Goal: Answer question/provide support

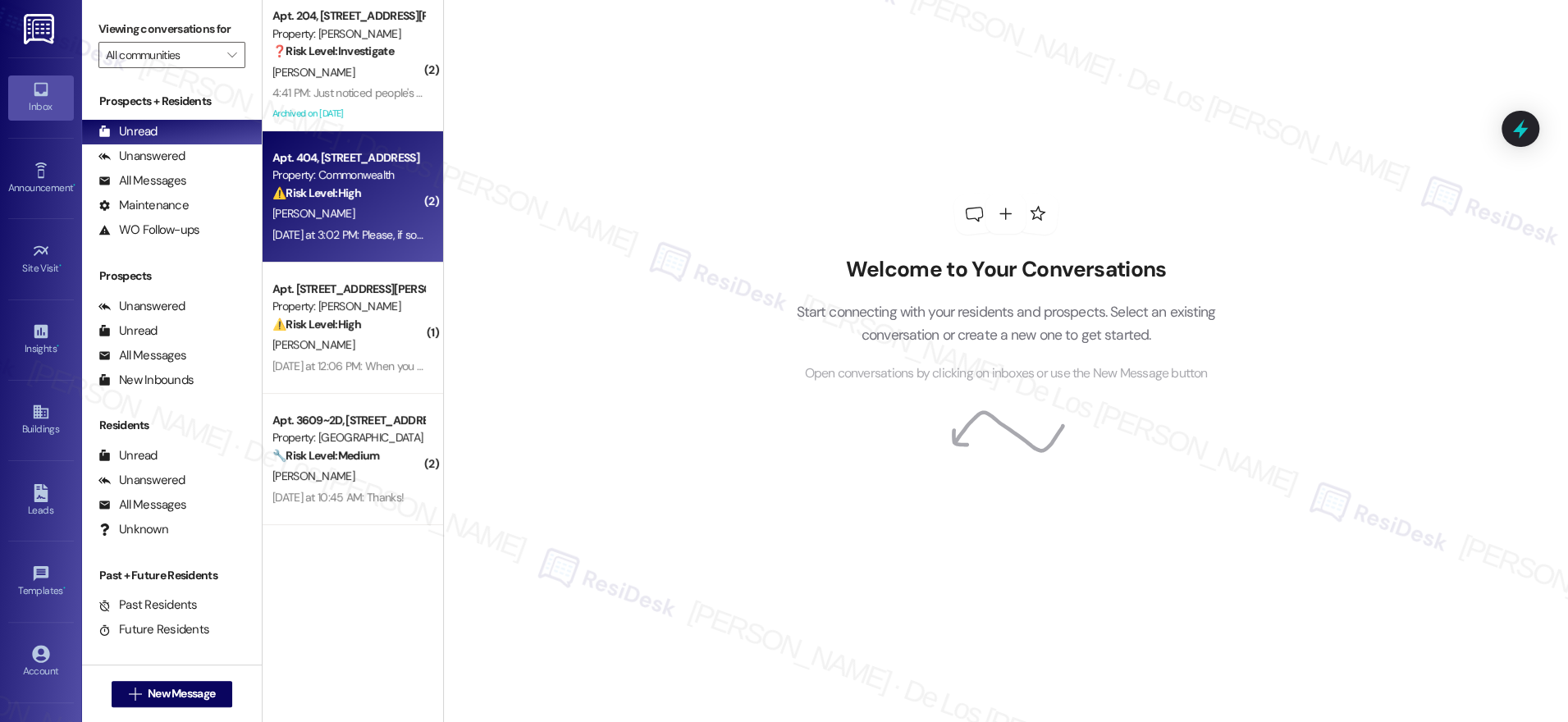
click at [369, 228] on div "[DATE] at 3:02 PM: Please, if someone could please just email me, [EMAIL_ADDRES…" at bounding box center [680, 235] width 815 height 15
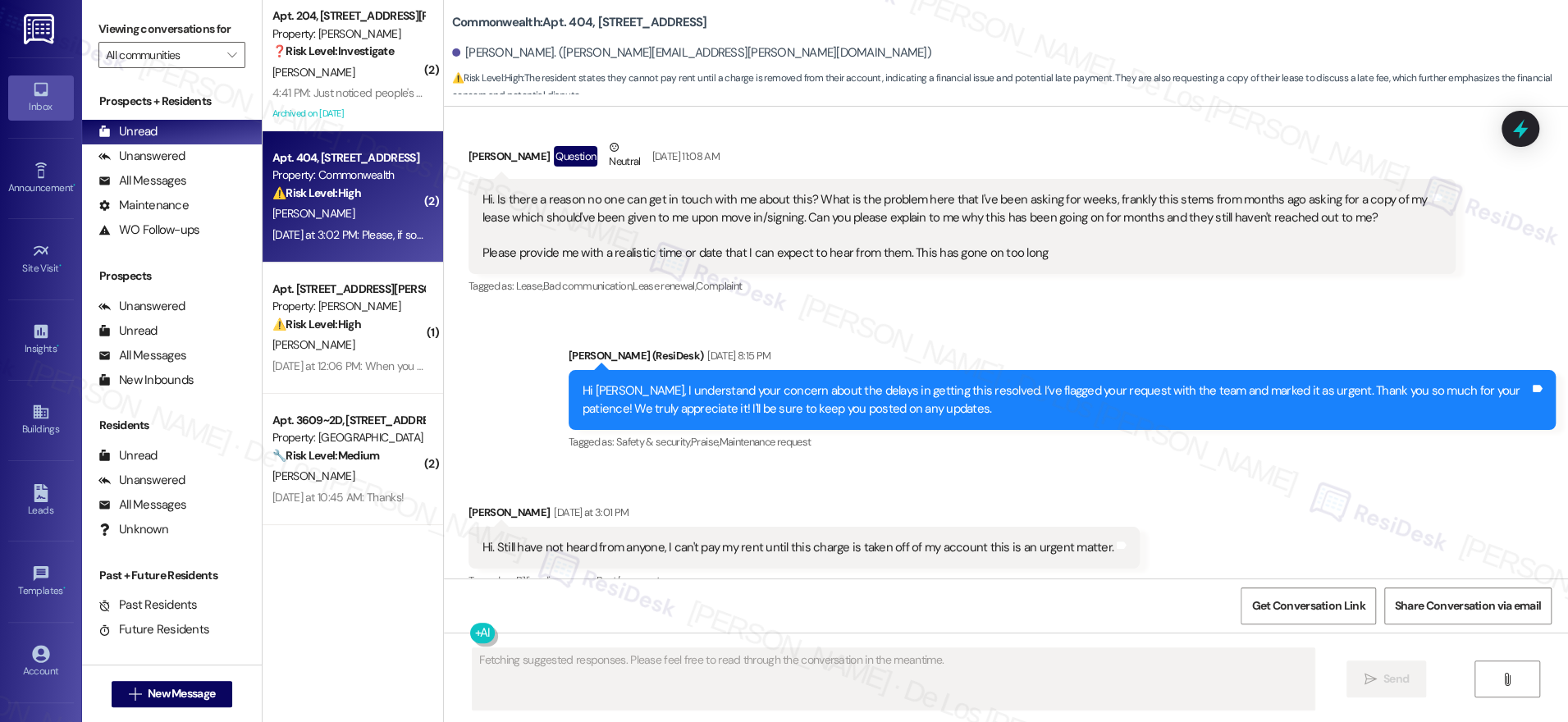
scroll to position [15657, 0]
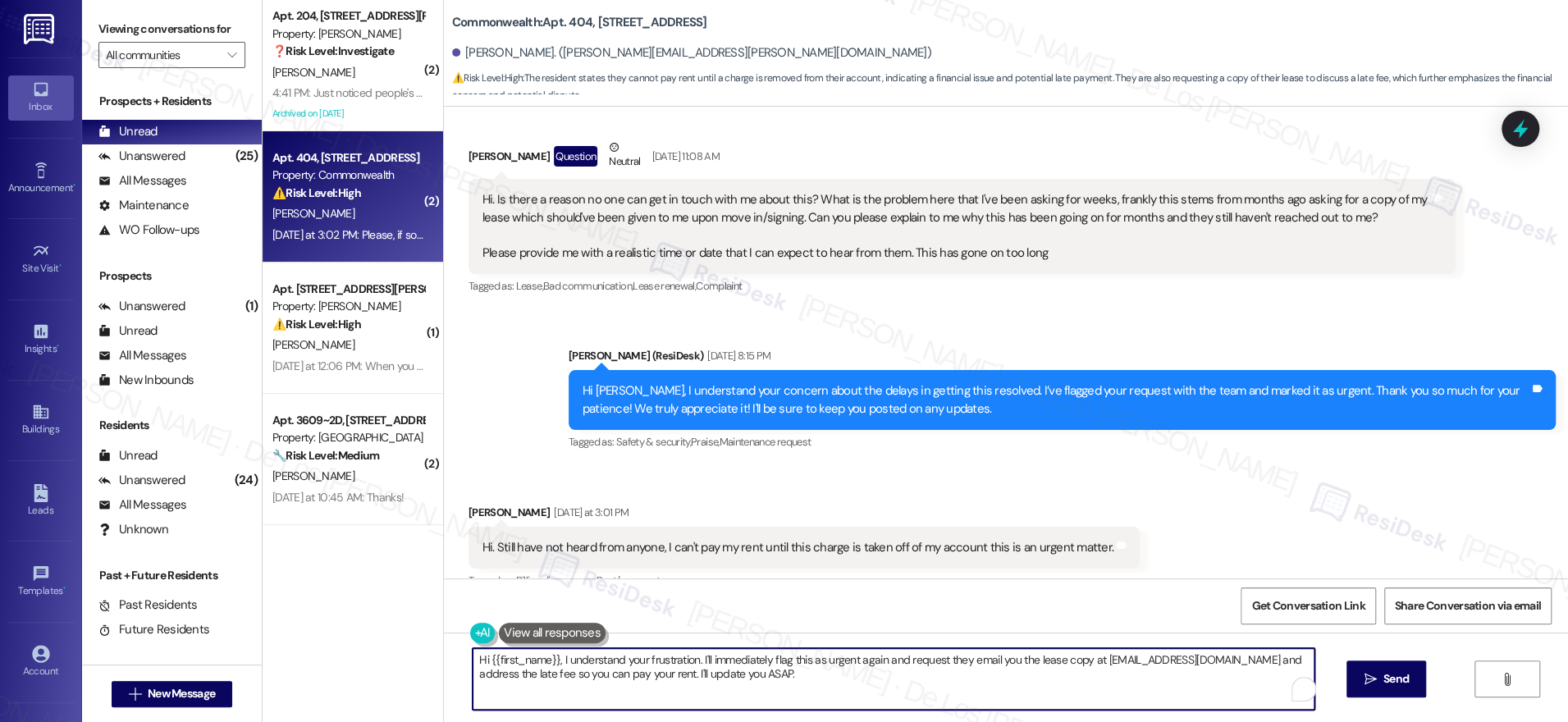
drag, startPoint x: 685, startPoint y: 661, endPoint x: 639, endPoint y: 655, distance: 46.4
click at [639, 655] on textarea "Hi {{first_name}}, I understand your frustration. I'll immediately flag this as…" at bounding box center [893, 679] width 842 height 61
drag, startPoint x: 687, startPoint y: 657, endPoint x: 1019, endPoint y: 668, distance: 332.2
click at [1019, 668] on textarea "Hi {{first_name}}, I understand your concern. I'll immediately flag this as urg…" at bounding box center [888, 679] width 842 height 61
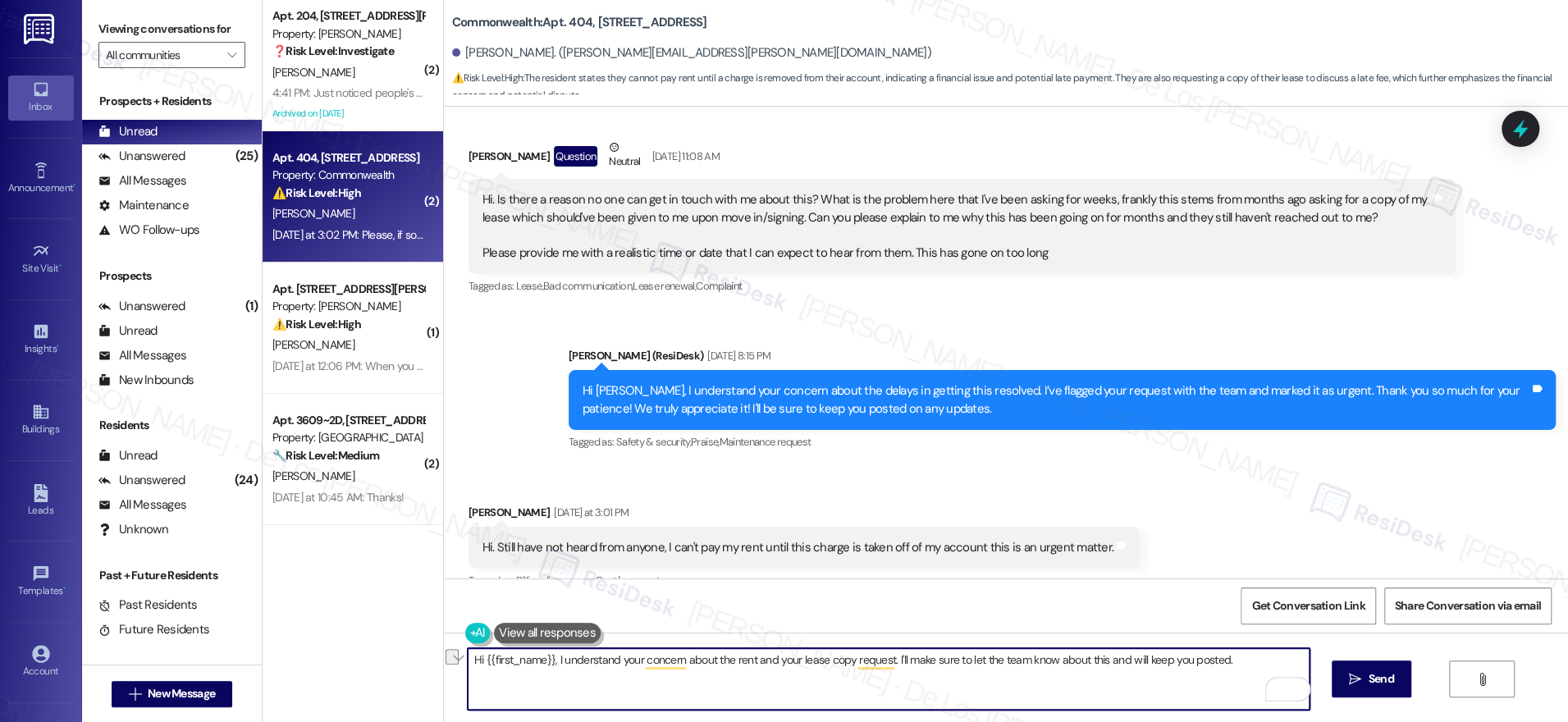
paste textarea "request for a copy of your lease. I’ll make sure the team is informed and will …"
type textarea "Hi {{first_name}}, I understand your concern about the rent and your request fo…"
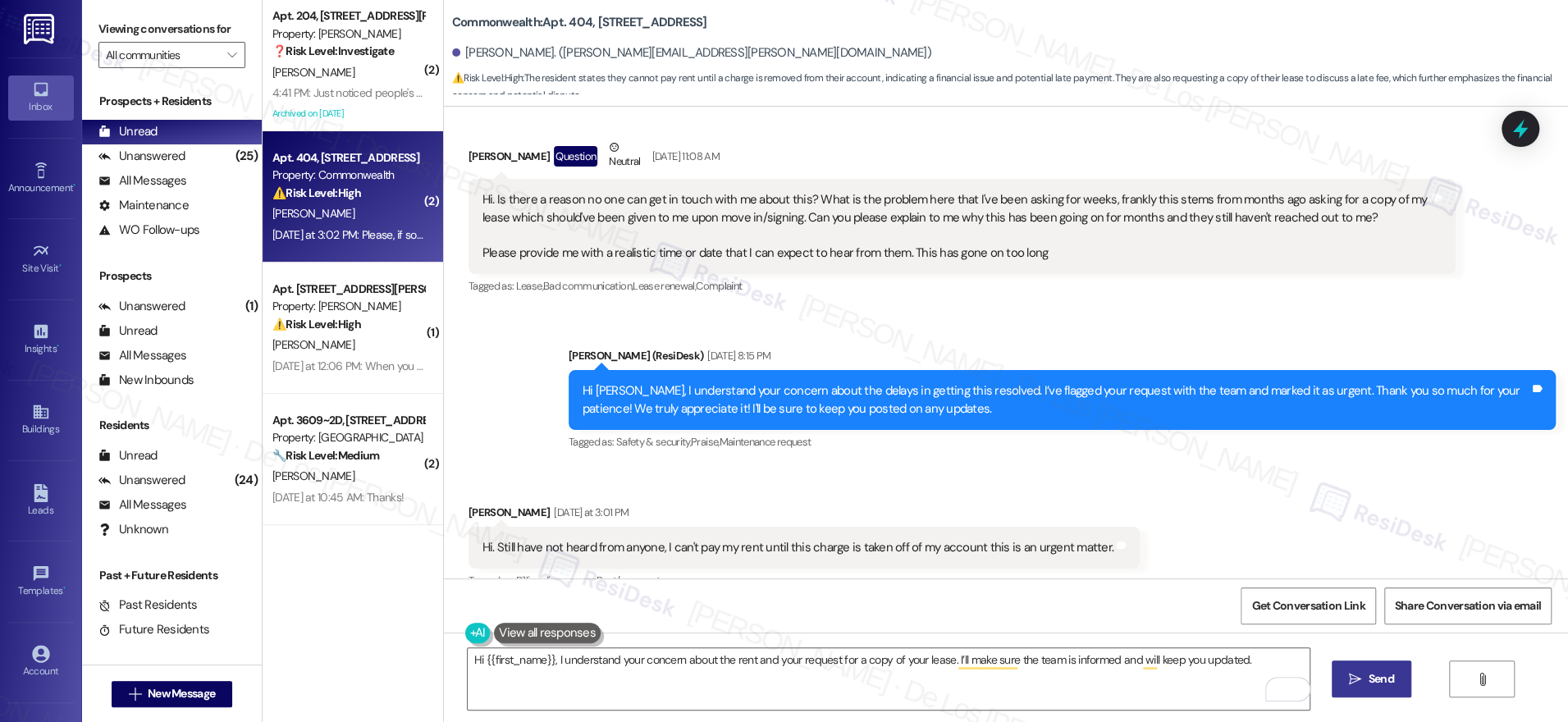
click at [1390, 680] on span "Send" at bounding box center [1381, 678] width 25 height 18
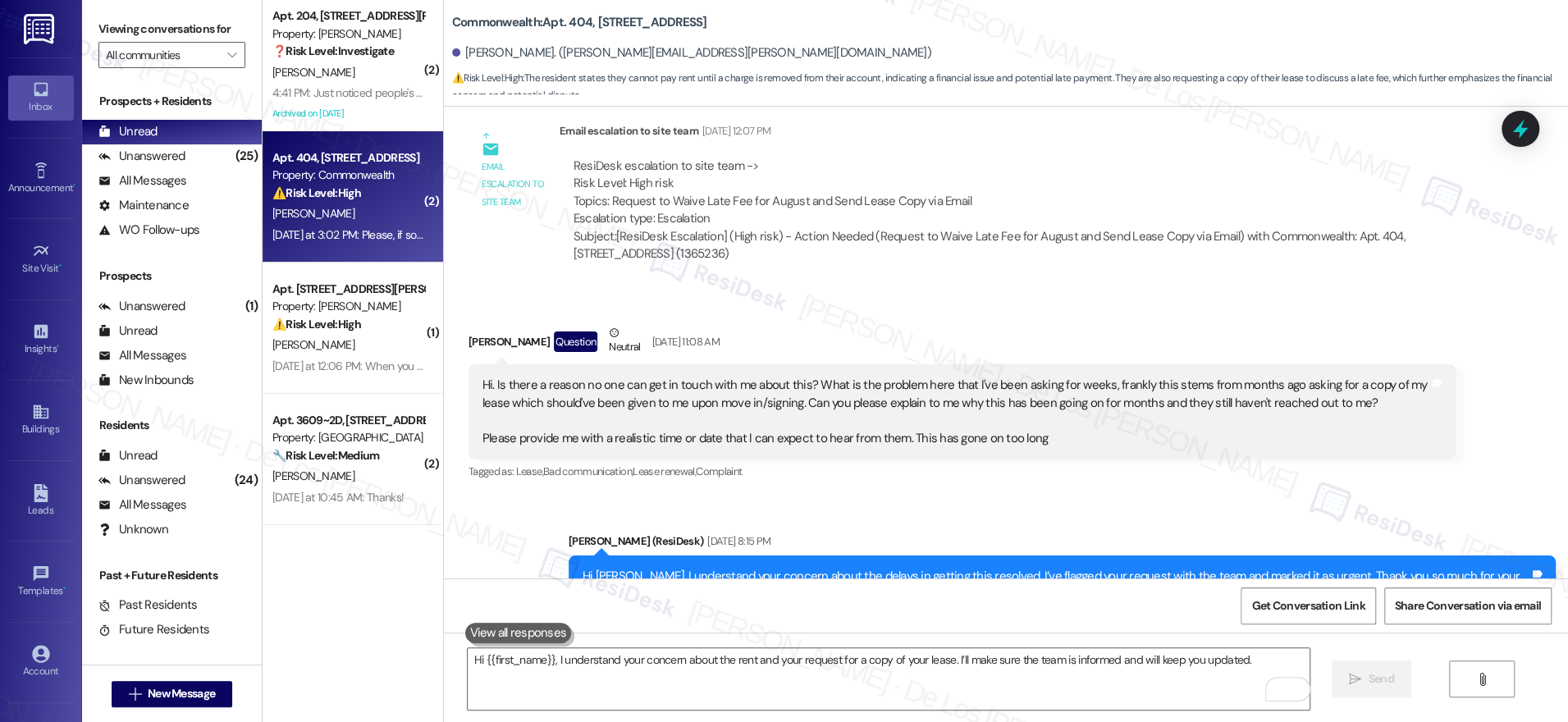
scroll to position [15318, 0]
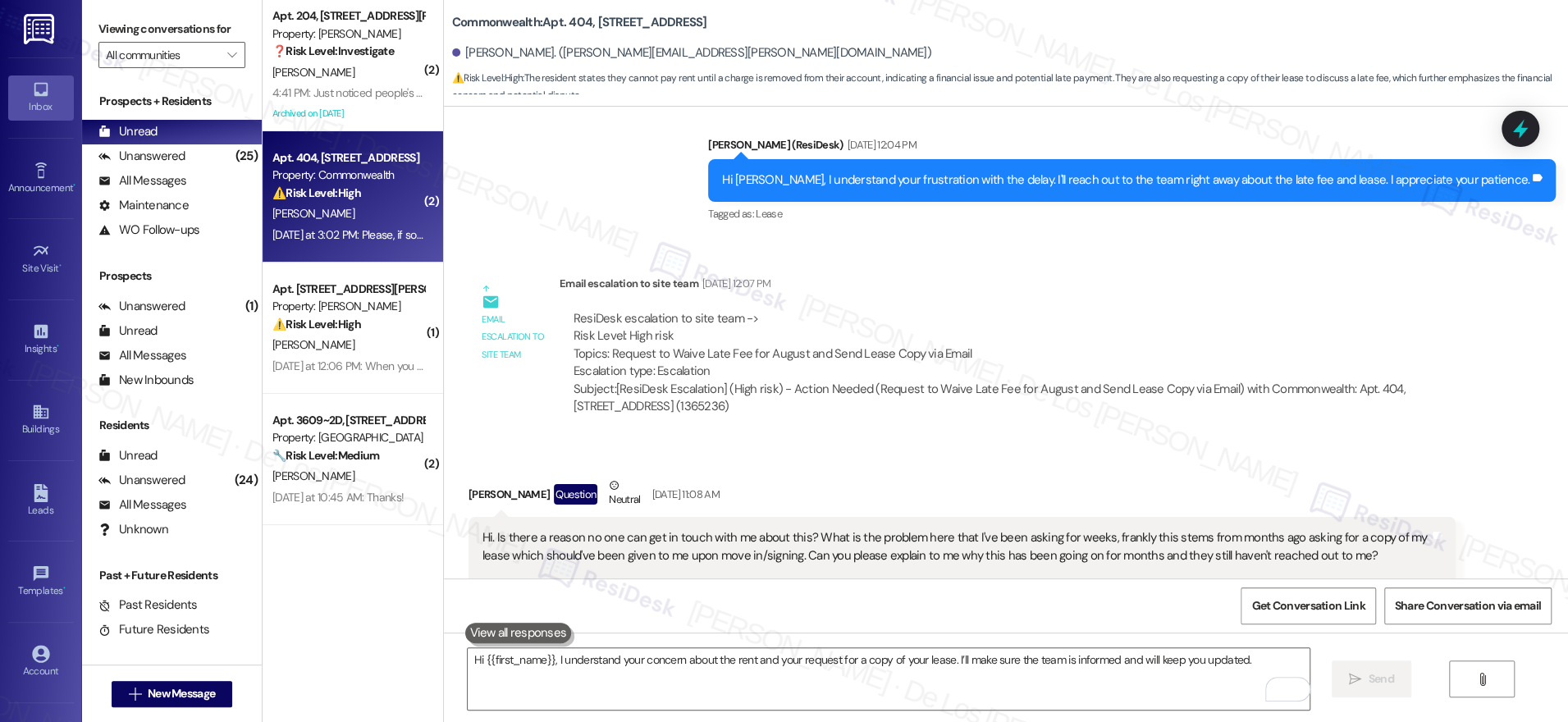
click at [892, 310] on div "ResiDesk escalation to site team -> Risk Level: High risk Topics: Request to Wa…" at bounding box center [1007, 345] width 868 height 71
copy div "Topics: Request to Waive Late Fee for August and Send Lease Copy via Email"
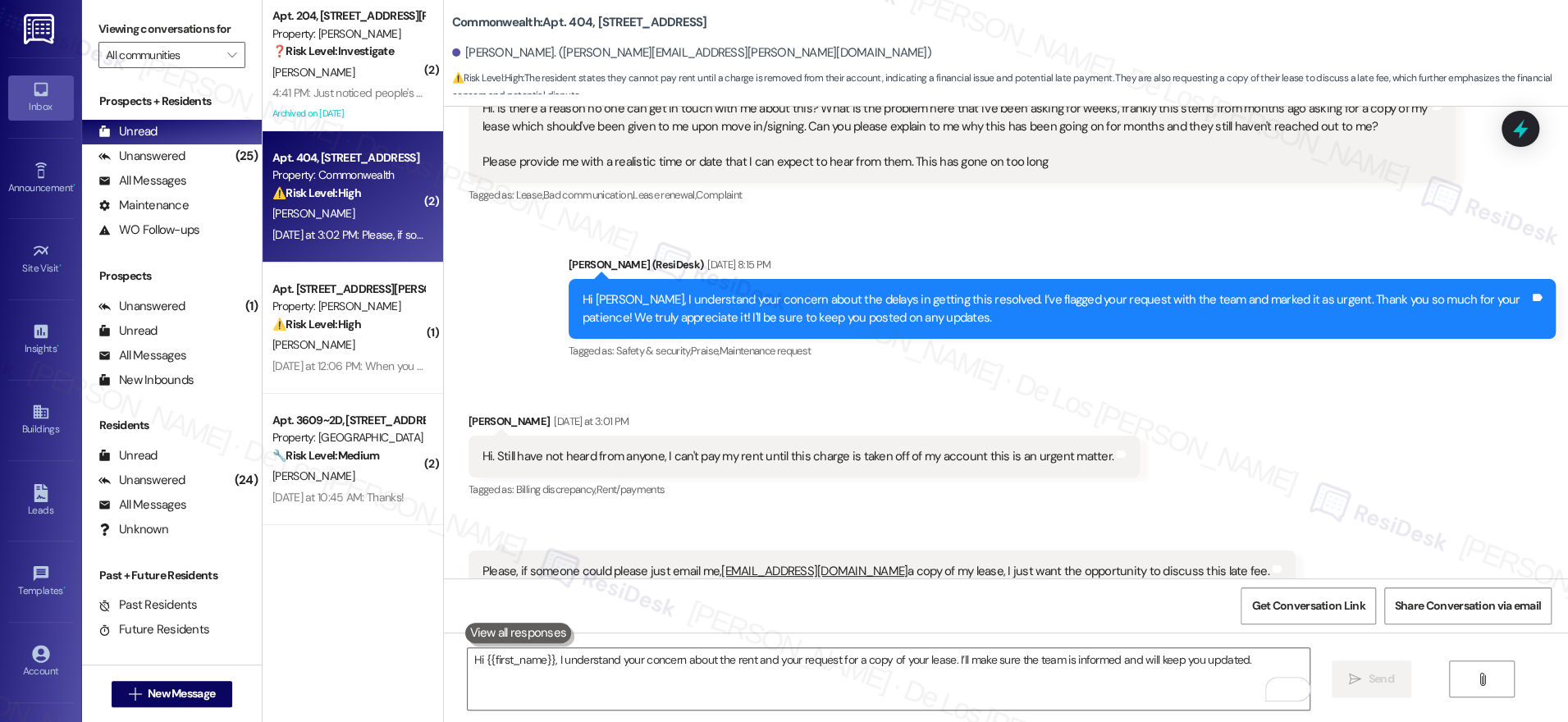
scroll to position [15771, 0]
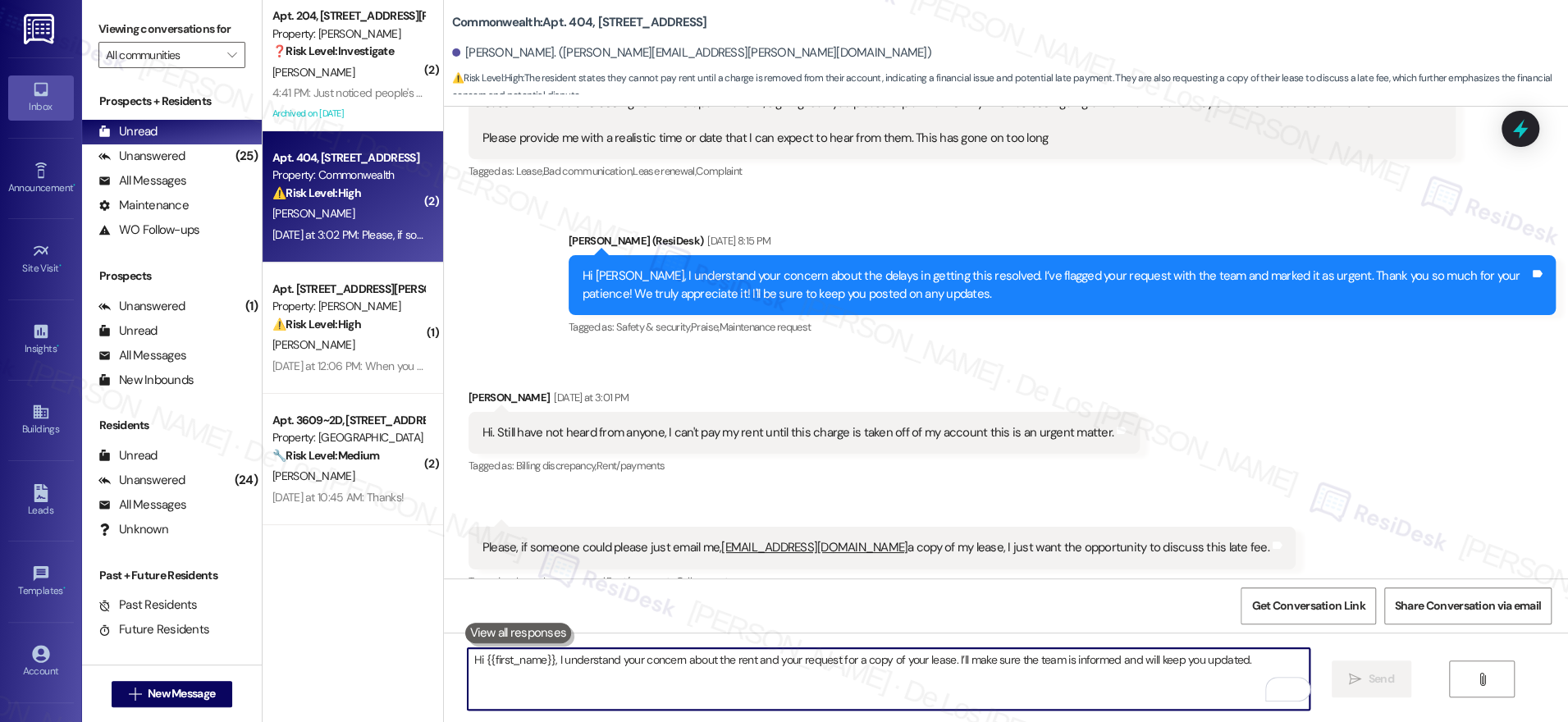
click at [733, 674] on textarea "Hi {{first_name}}, I understand your concern about the rent and your request fo…" at bounding box center [888, 679] width 842 height 61
click at [762, 677] on textarea "Hi {{first_name}}, I understand your concern about the rent and your request fo…" at bounding box center [888, 679] width 842 height 61
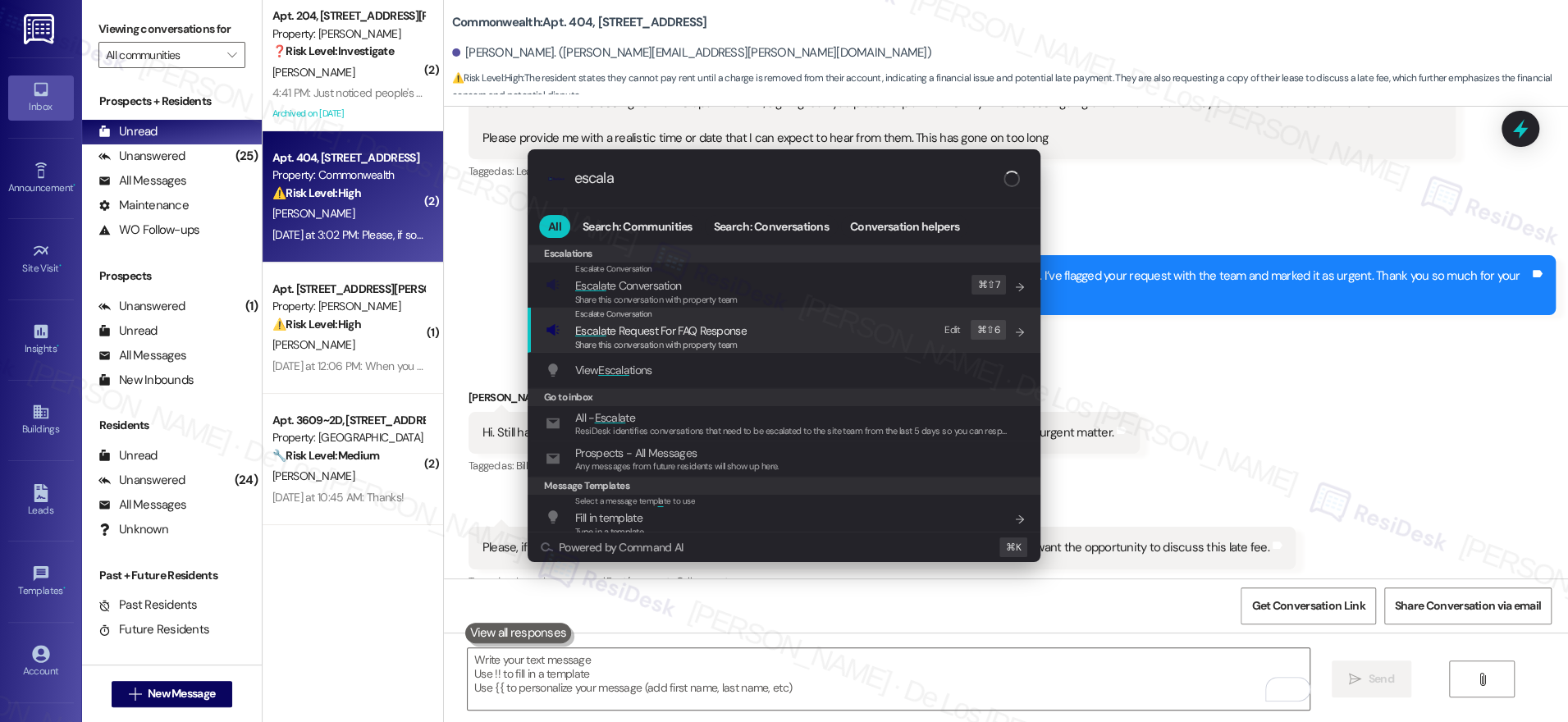
type input "escala"
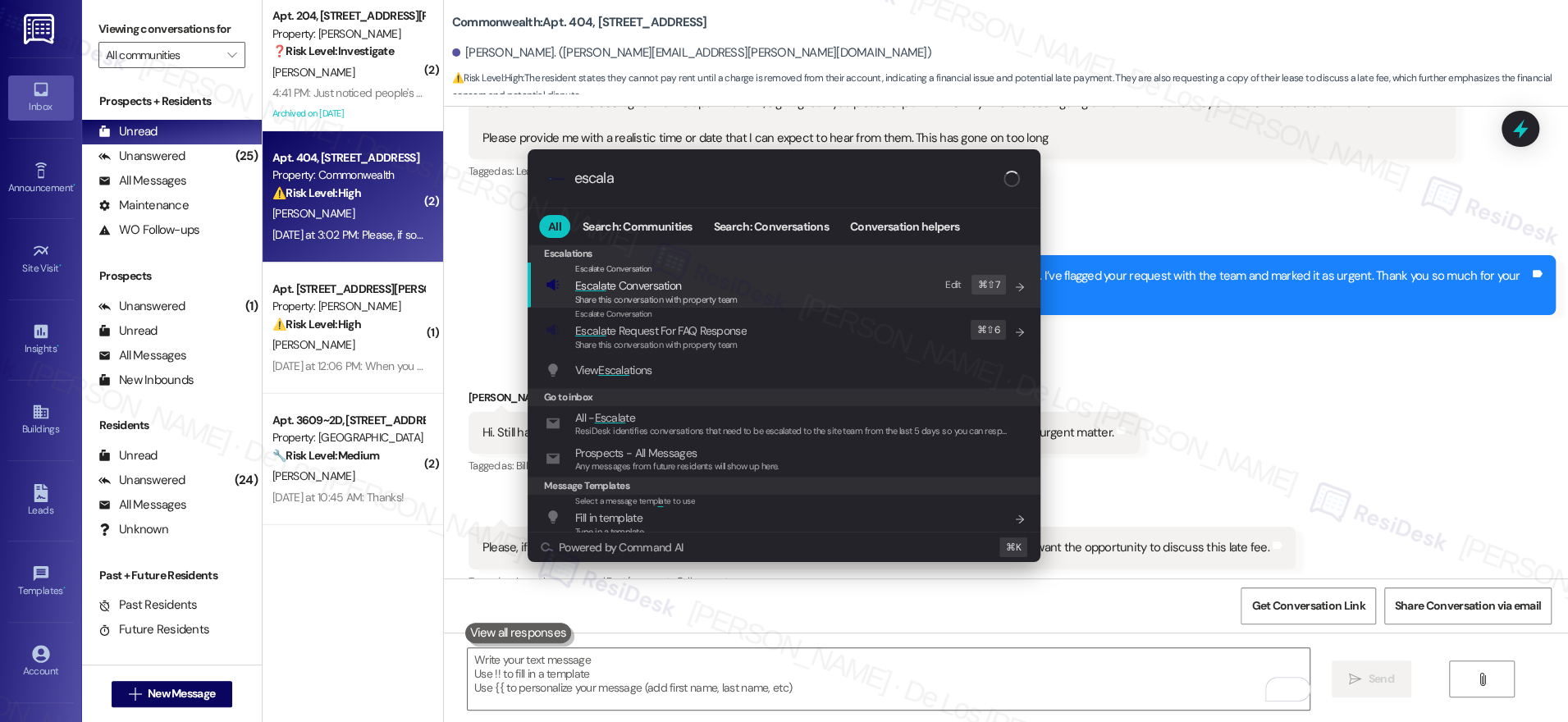
click at [704, 294] on span "Share this conversation with property team" at bounding box center [656, 300] width 162 height 11
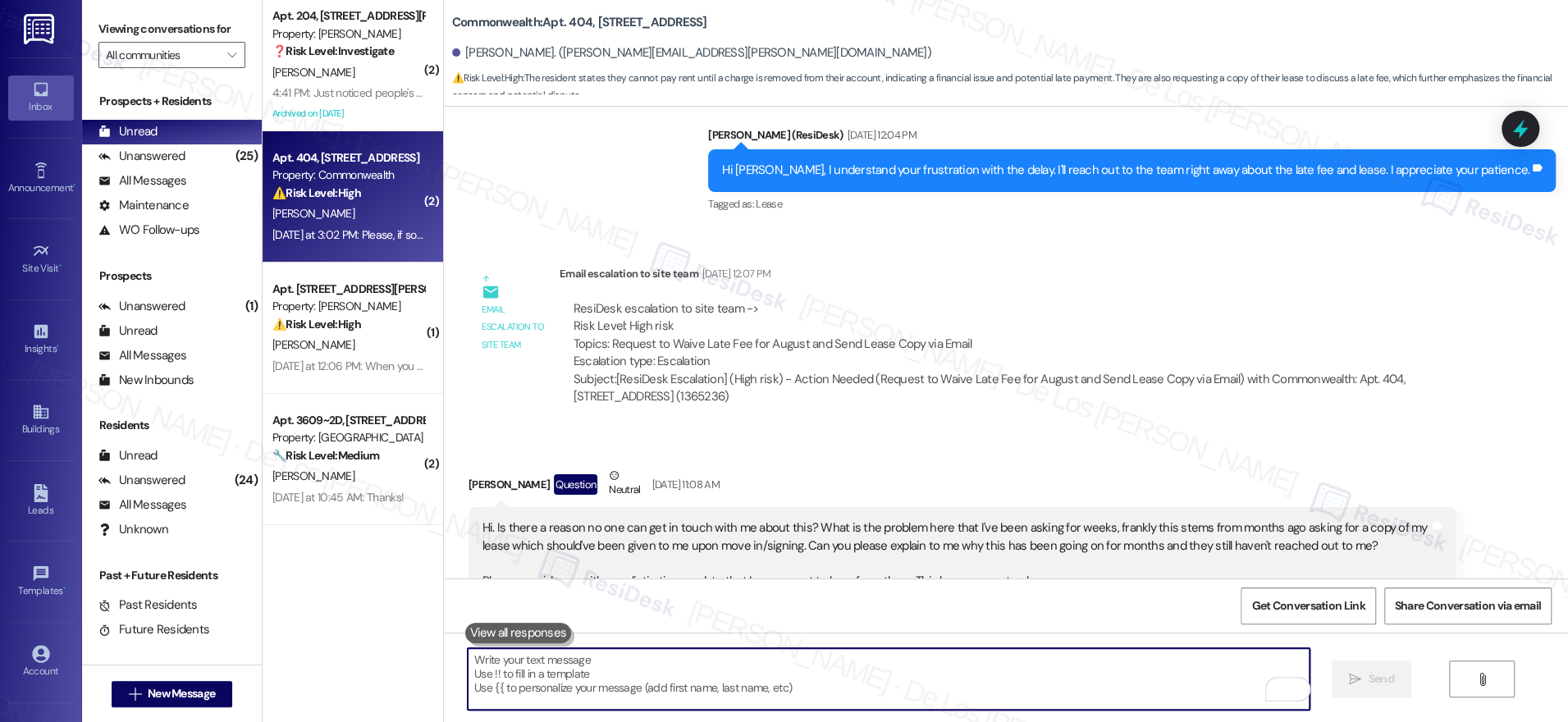
scroll to position [15316, 0]
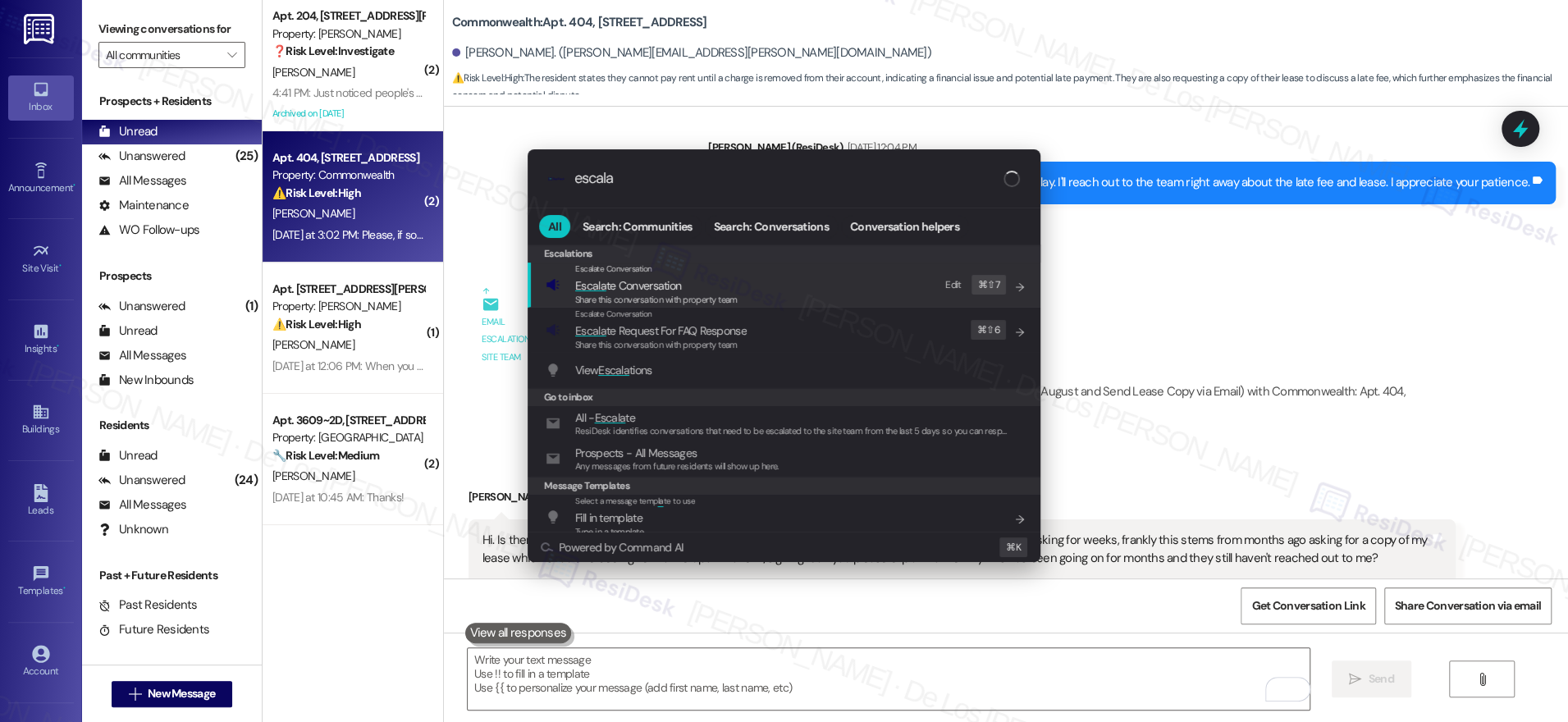
type input "escala"
drag, startPoint x: 768, startPoint y: 292, endPoint x: 751, endPoint y: 279, distance: 21.4
click at [767, 290] on div "Escalate Conversation Escala te Conversation Share this conversation with prope…" at bounding box center [785, 285] width 480 height 45
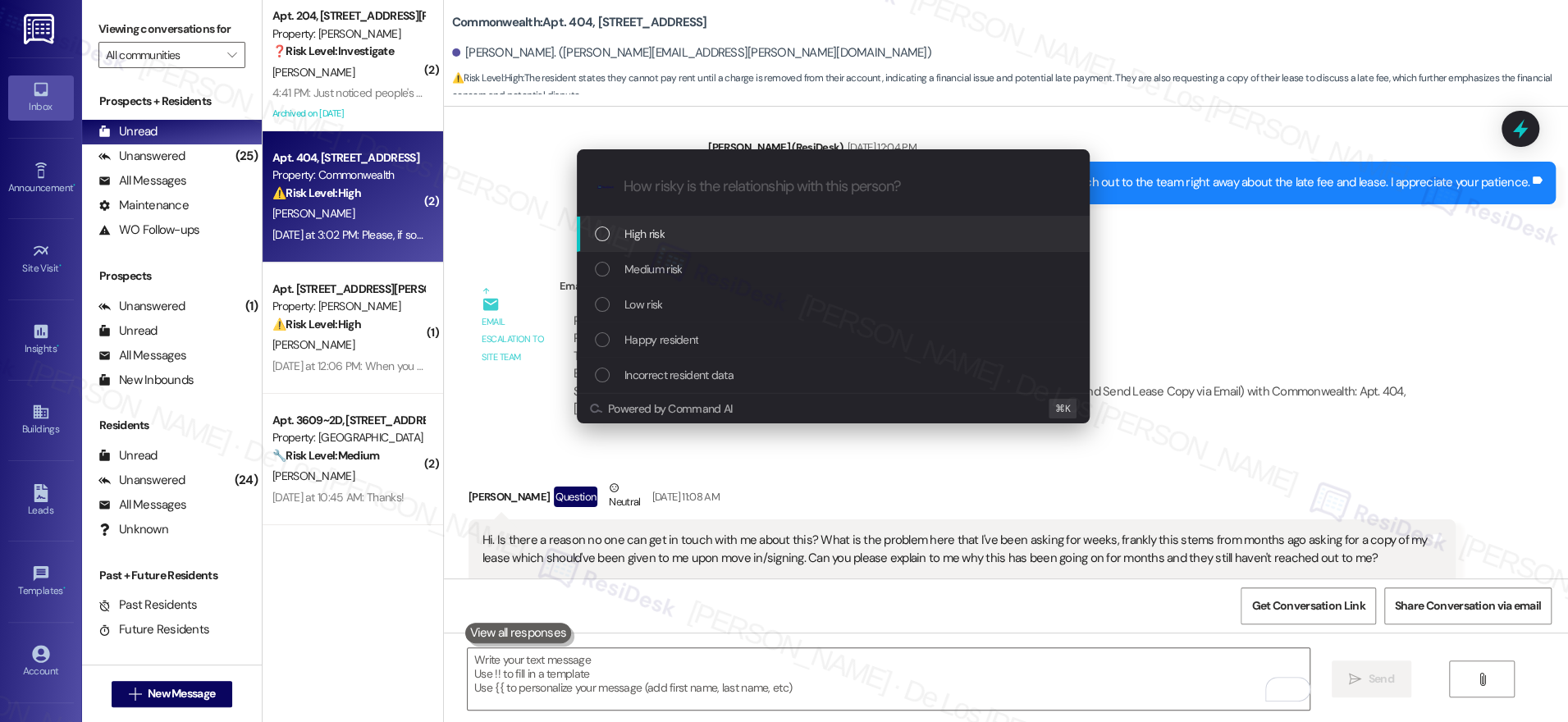
click at [701, 244] on div "High risk" at bounding box center [833, 234] width 513 height 35
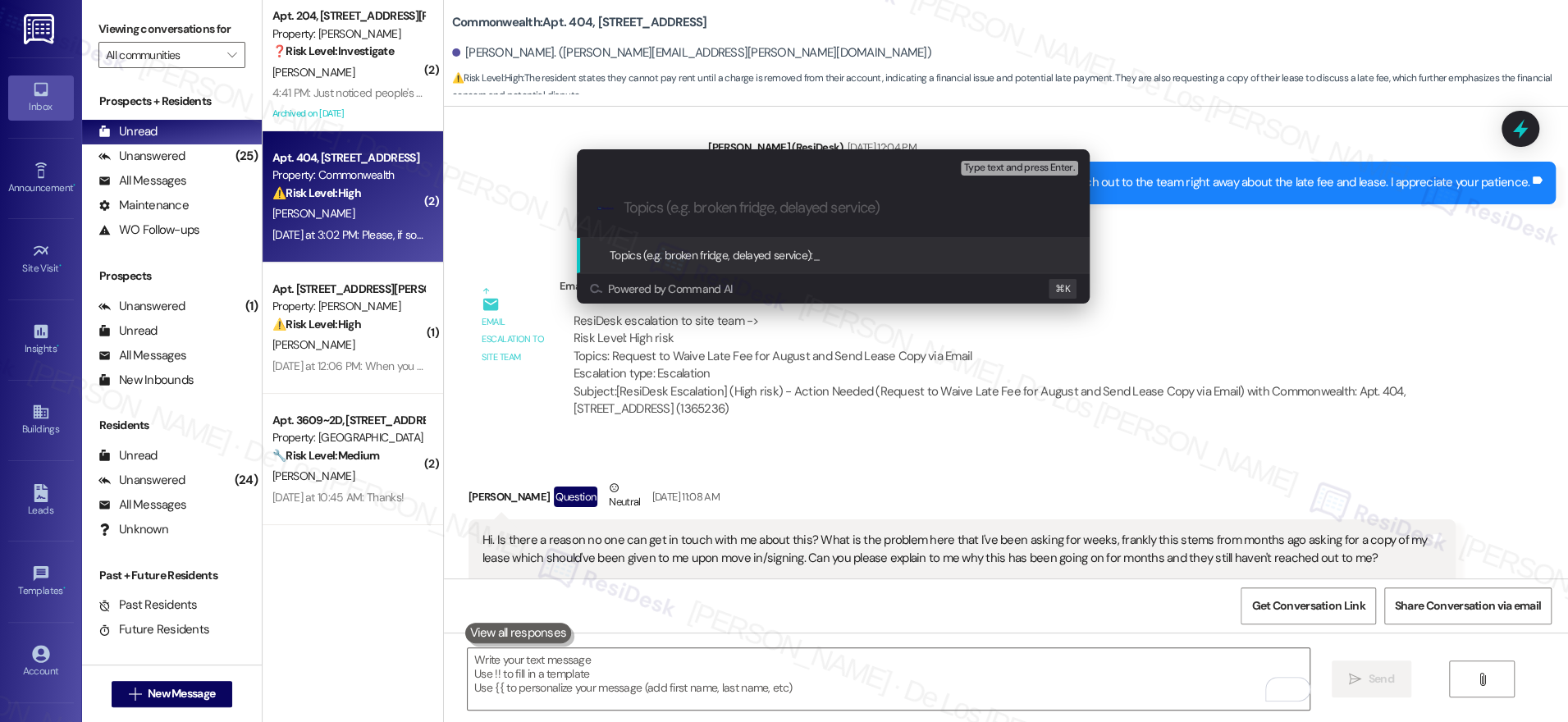
paste input "Topics: Request to Waive Late Fee for August and Send Lease Copy via Email"
drag, startPoint x: 628, startPoint y: 211, endPoint x: 478, endPoint y: 214, distance: 150.0
click at [478, 214] on div "Escalate Conversation High risk Topics (e.g. broken fridge, delayed service) An…" at bounding box center [784, 361] width 1568 height 722
type input "Follow-up on Request to Waive Late Fee for August and Send Lease Copy via Email"
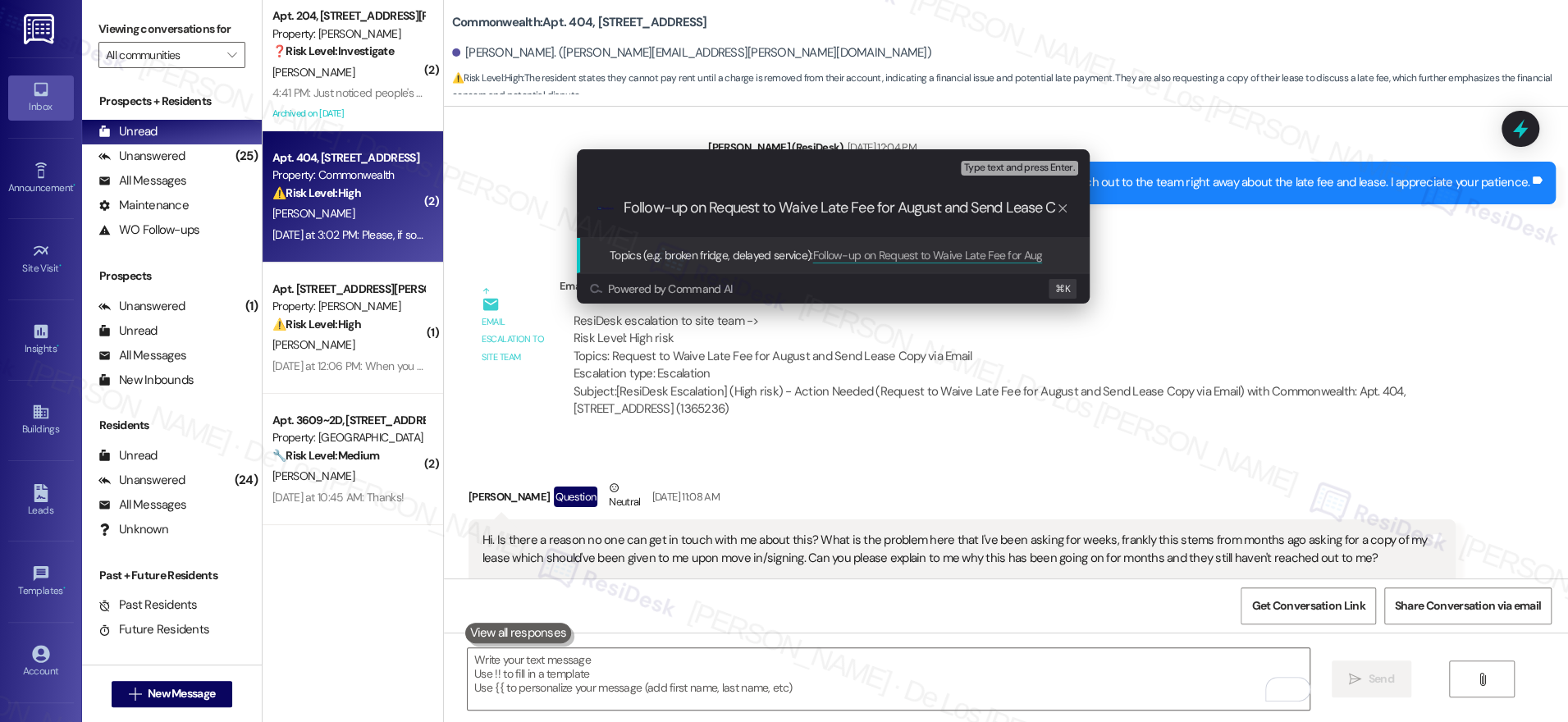
drag, startPoint x: 944, startPoint y: 205, endPoint x: 997, endPoint y: 206, distance: 53.0
click at [945, 205] on input "Follow-up on Request to Waive Late Fee for August and Send Lease Copy via Email" at bounding box center [840, 208] width 432 height 18
click at [1015, 211] on input "Follow-up on Request to Waive Late Fee for August and Send Lease Copy via Email" at bounding box center [840, 208] width 432 height 18
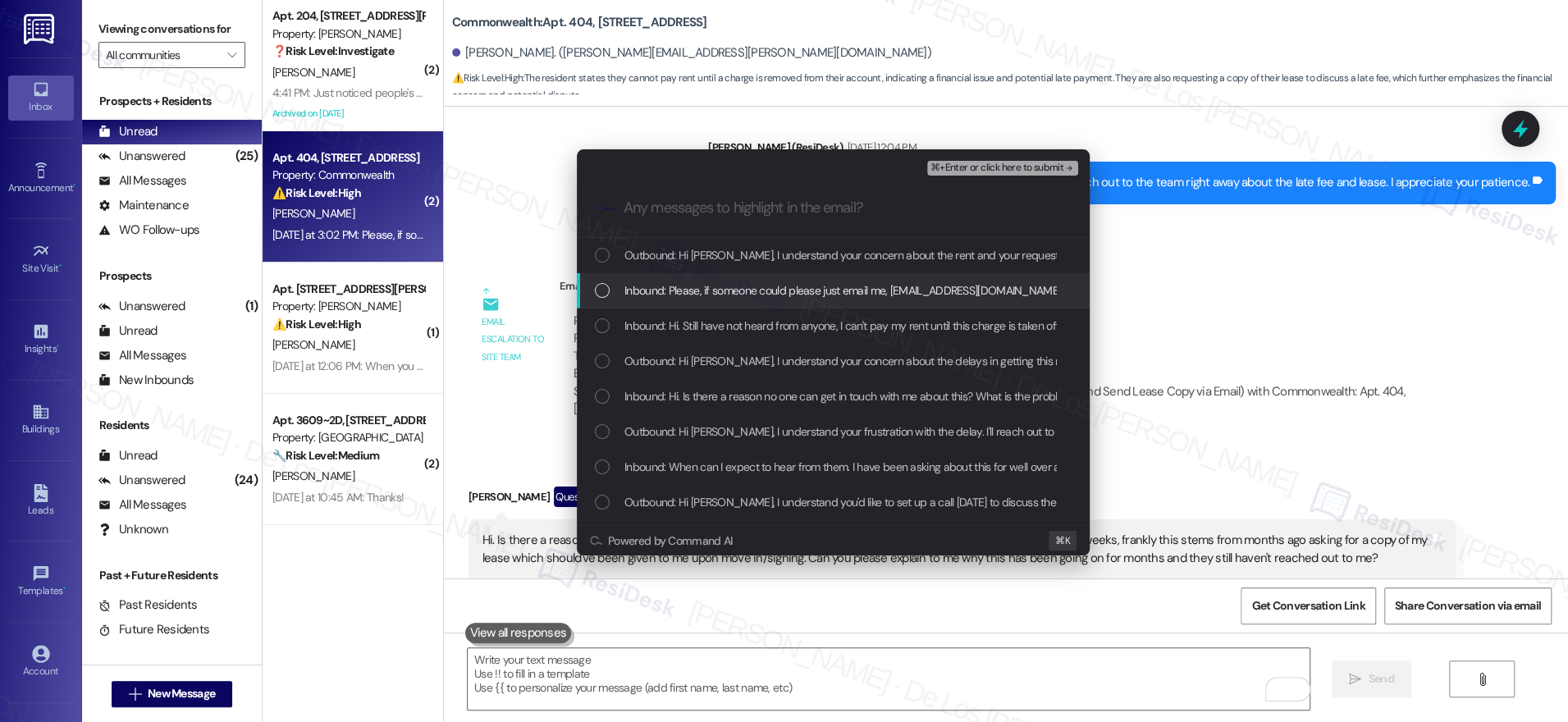
click at [875, 292] on span "Inbound: Please, if someone could please just email me, [EMAIL_ADDRESS][DOMAIN_…" at bounding box center [1009, 290] width 769 height 18
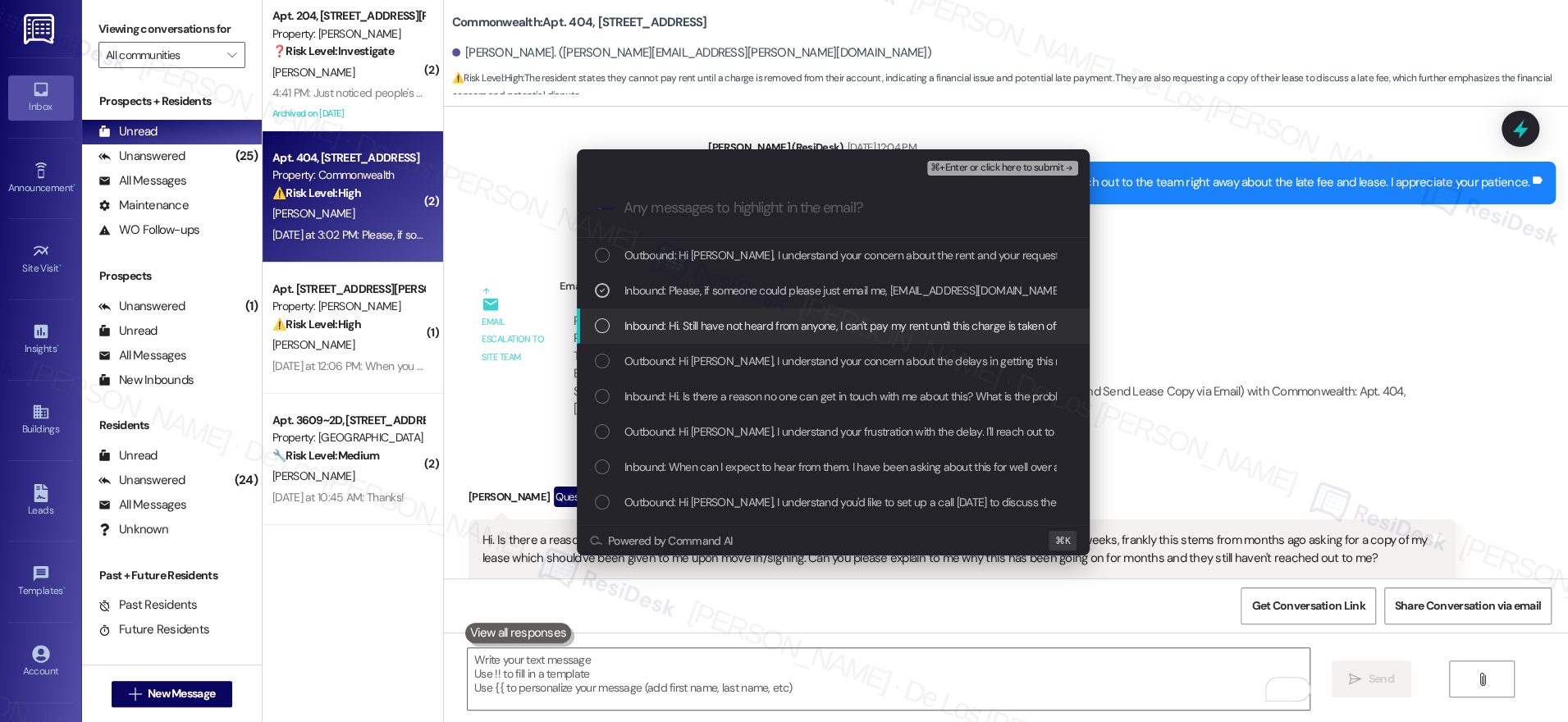
drag, startPoint x: 842, startPoint y: 332, endPoint x: 861, endPoint y: 318, distance: 23.6
click at [842, 332] on span "Inbound: Hi. Still have not heard from anyone, I can't pay my rent until this c…" at bounding box center [934, 325] width 620 height 18
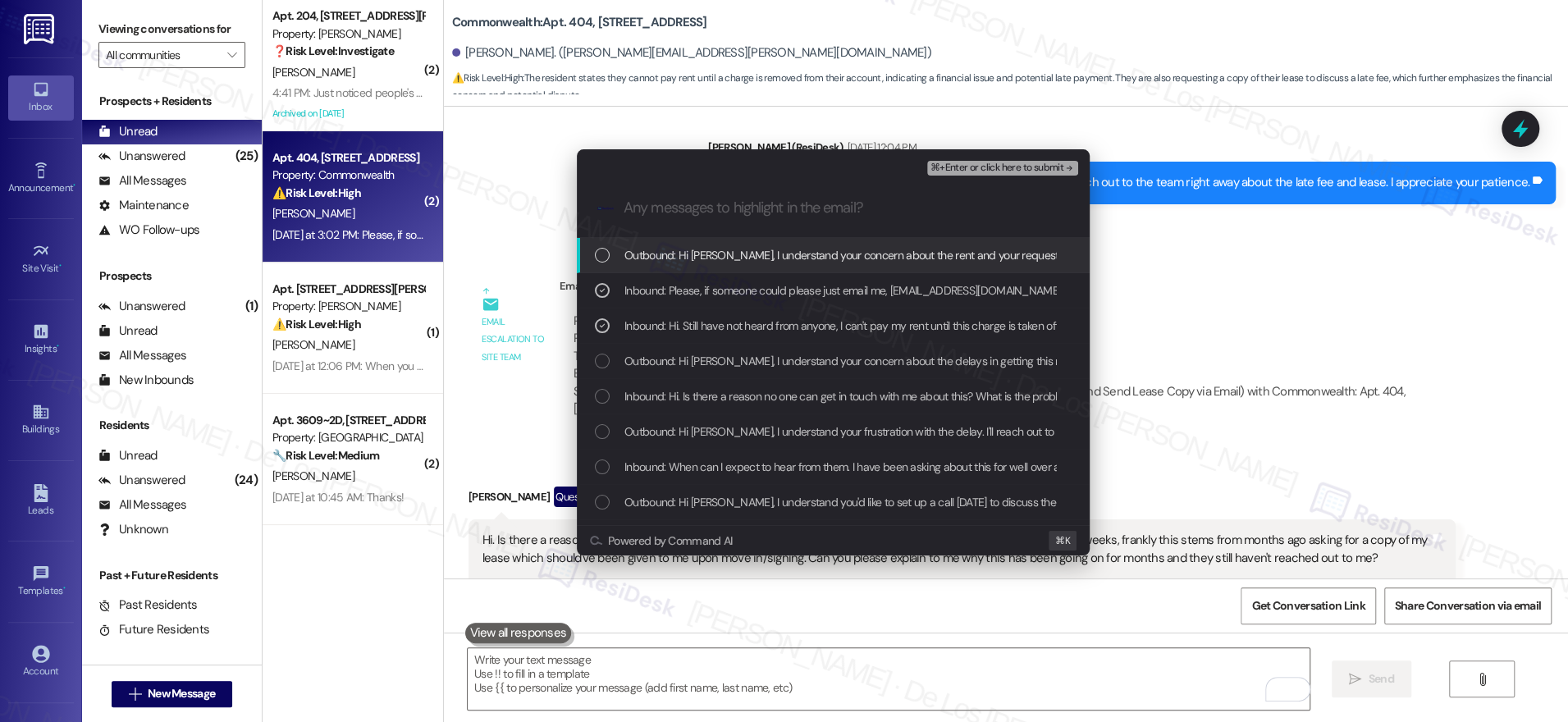
click at [1001, 166] on span "⌘+Enter or click here to submit" at bounding box center [996, 168] width 133 height 11
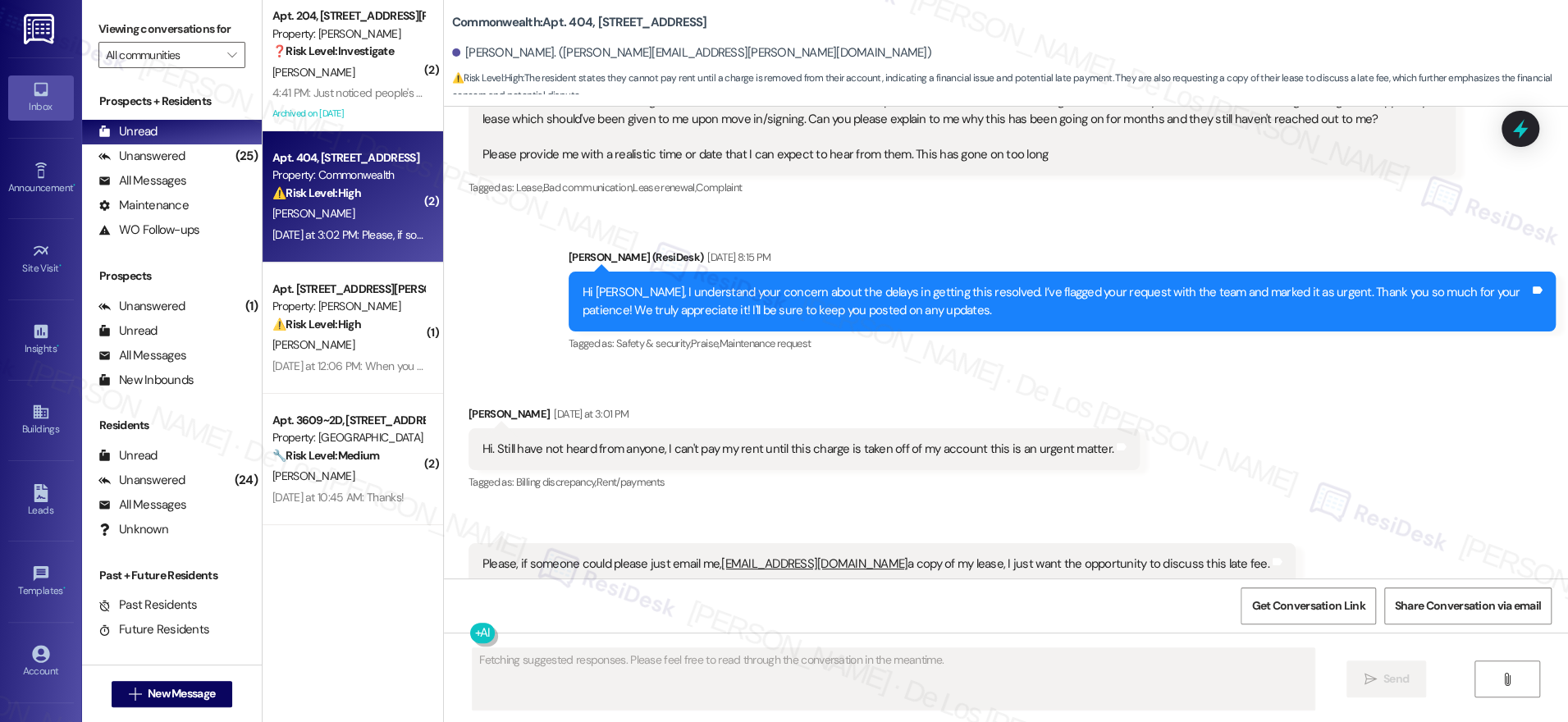
scroll to position [15795, 0]
